Goal: Task Accomplishment & Management: Manage account settings

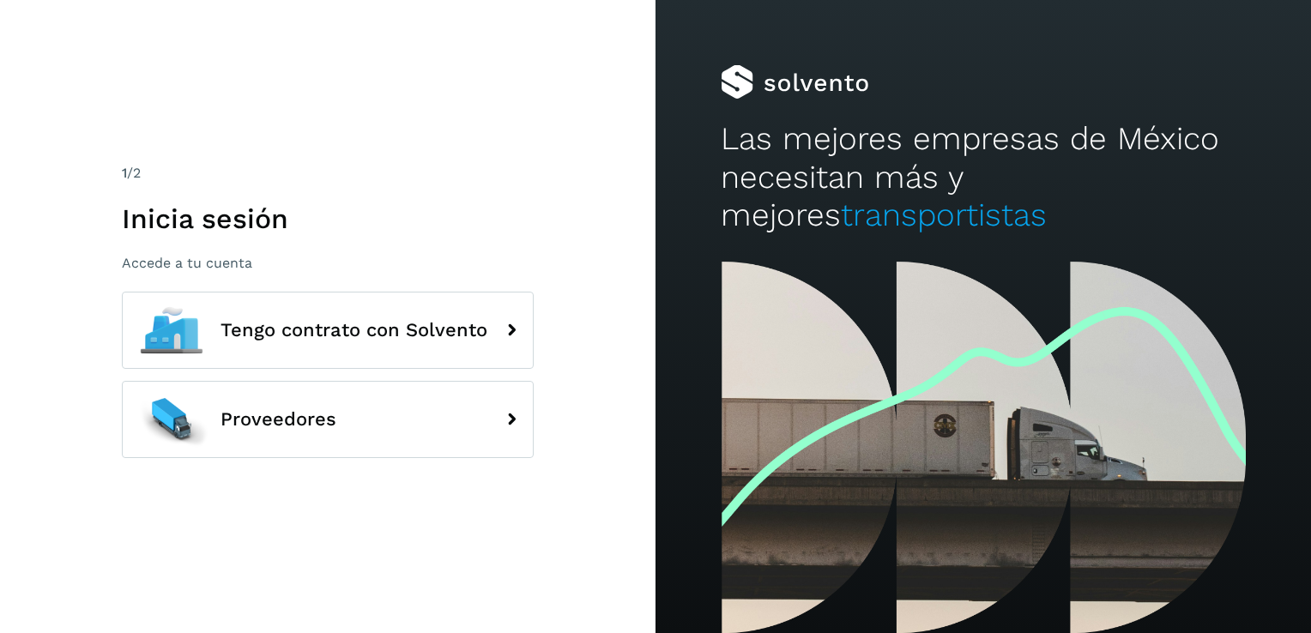
click at [528, 556] on div "1 /2 Inicia sesión Accede a tu cuenta Tengo contrato con Solvento Proveedores" at bounding box center [327, 316] width 655 height 633
click at [460, 132] on div "1 /2 Inicia sesión Accede a tu cuenta Tengo contrato con Solvento Proveedores" at bounding box center [327, 316] width 655 height 633
click at [609, 406] on div "1 /2 Inicia sesión Accede a tu cuenta Tengo contrato con Solvento Proveedores" at bounding box center [327, 316] width 655 height 633
